Goal: Task Accomplishment & Management: Use online tool/utility

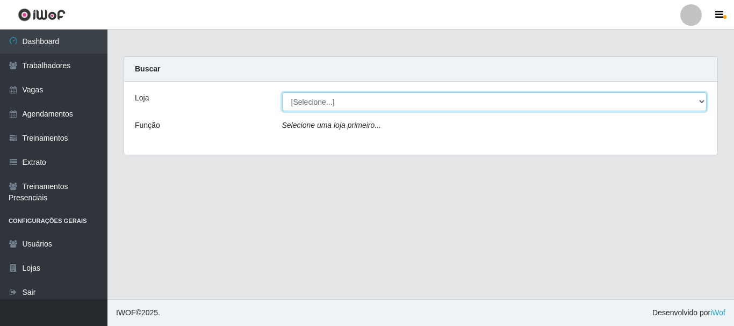
click at [328, 98] on select "[Selecione...] O Cestão - [GEOGRAPHIC_DATA]" at bounding box center [494, 101] width 425 height 19
select select "238"
click at [282, 92] on select "[Selecione...] O Cestão - [GEOGRAPHIC_DATA]" at bounding box center [494, 101] width 425 height 19
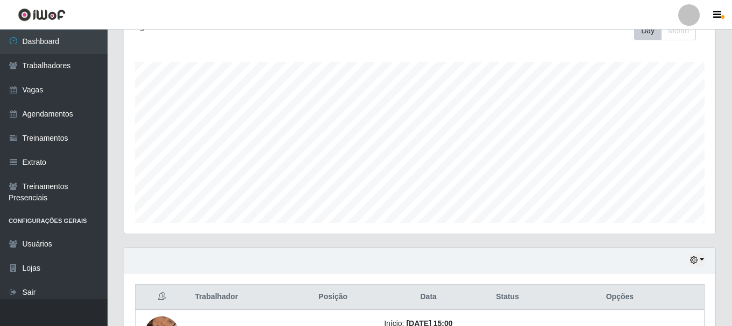
scroll to position [292, 0]
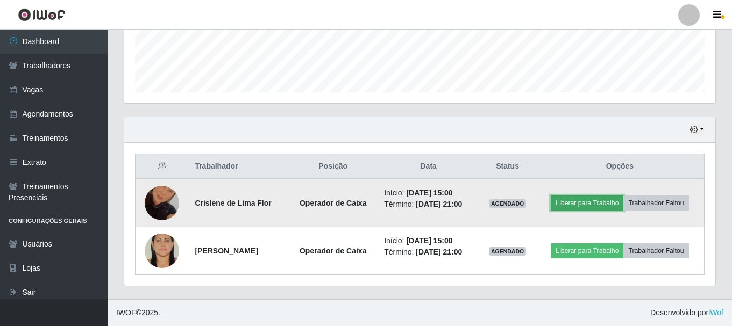
click at [593, 204] on button "Liberar para Trabalho" at bounding box center [587, 203] width 73 height 15
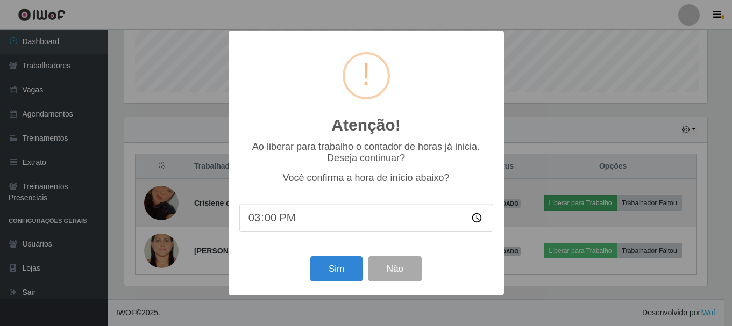
scroll to position [223, 585]
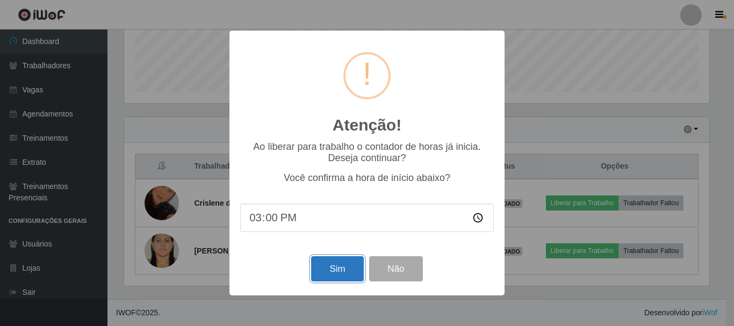
click at [337, 265] on button "Sim" at bounding box center [337, 268] width 52 height 25
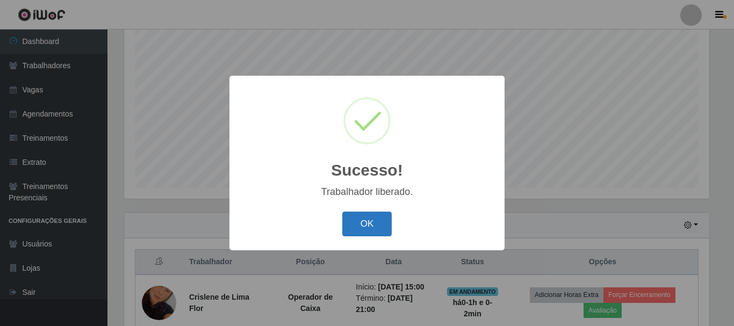
click at [378, 222] on button "OK" at bounding box center [367, 224] width 50 height 25
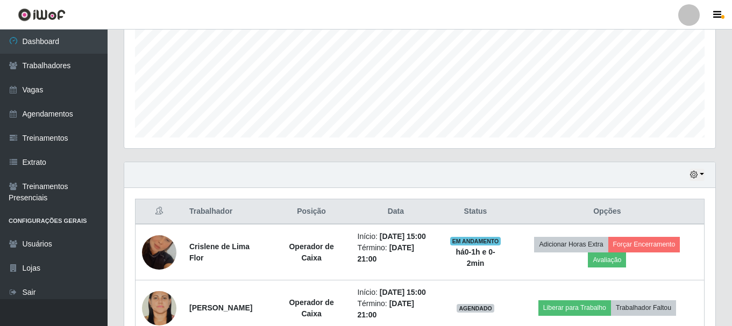
scroll to position [308, 0]
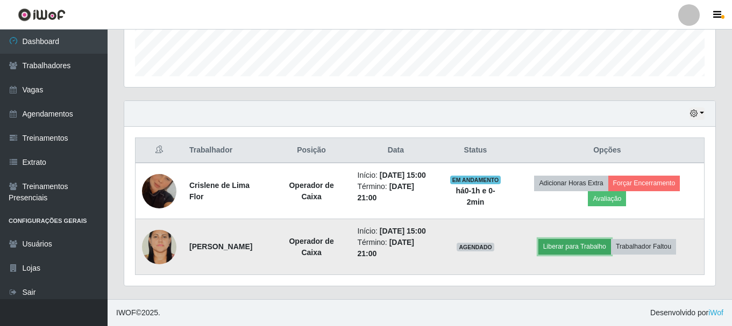
click at [566, 254] on button "Liberar para Trabalho" at bounding box center [574, 246] width 73 height 15
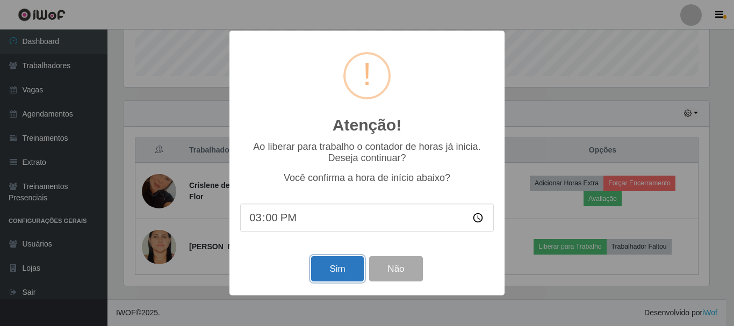
click at [327, 273] on button "Sim" at bounding box center [337, 268] width 52 height 25
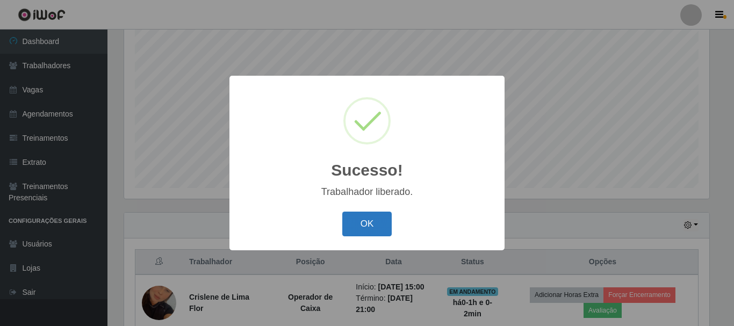
click at [373, 232] on button "OK" at bounding box center [367, 224] width 50 height 25
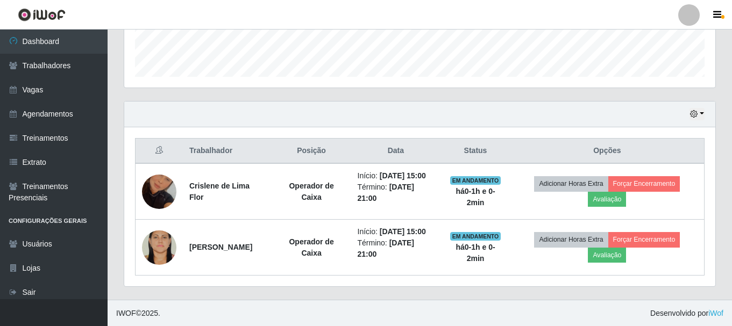
scroll to position [308, 0]
